Goal: Navigation & Orientation: Understand site structure

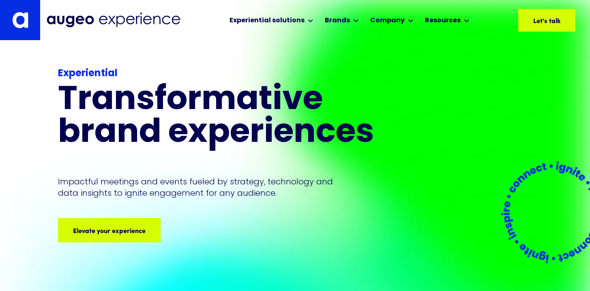
click at [99, 20] on img at bounding box center [114, 20] width 134 height 15
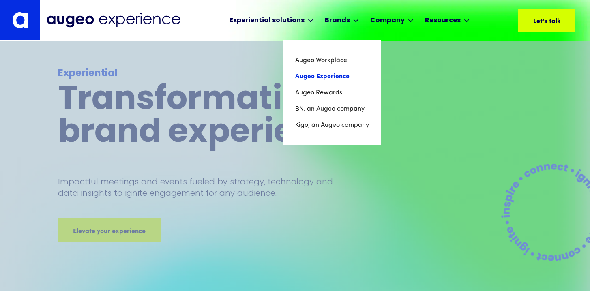
click at [332, 75] on link "Augeo Experience" at bounding box center [332, 77] width 74 height 16
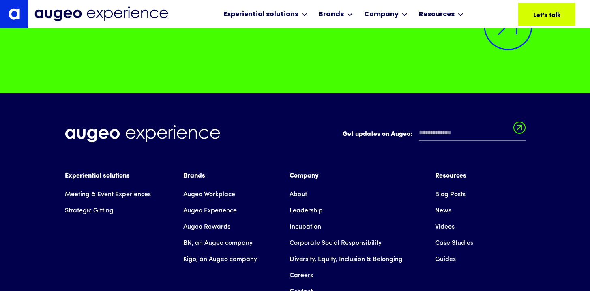
scroll to position [6768, 0]
drag, startPoint x: 155, startPoint y: 147, endPoint x: 176, endPoint y: 1, distance: 147.2
click at [114, 13] on img at bounding box center [101, 13] width 134 height 15
